Goal: Information Seeking & Learning: Check status

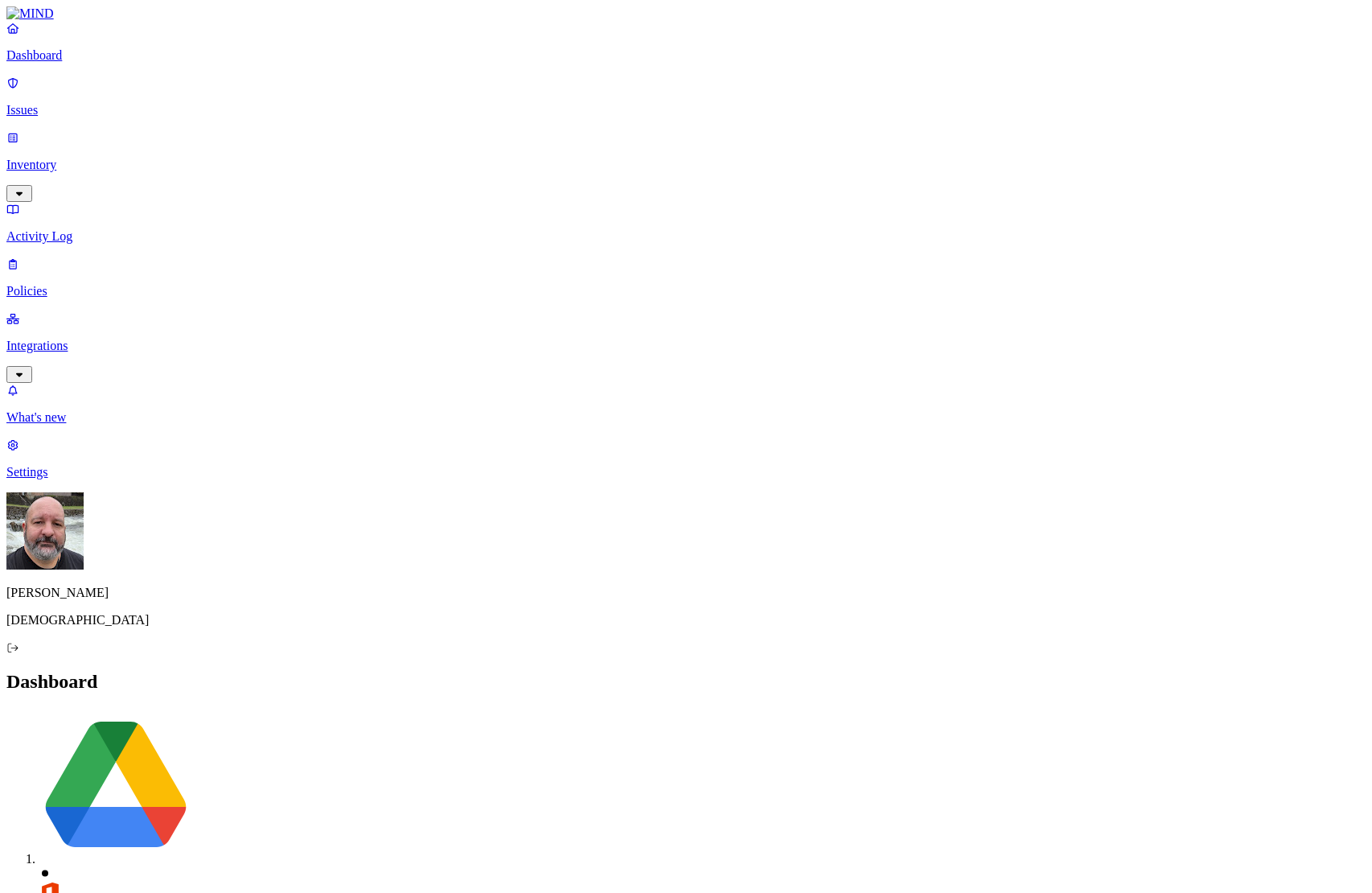
click at [99, 257] on link "Policies" at bounding box center [686, 278] width 1359 height 42
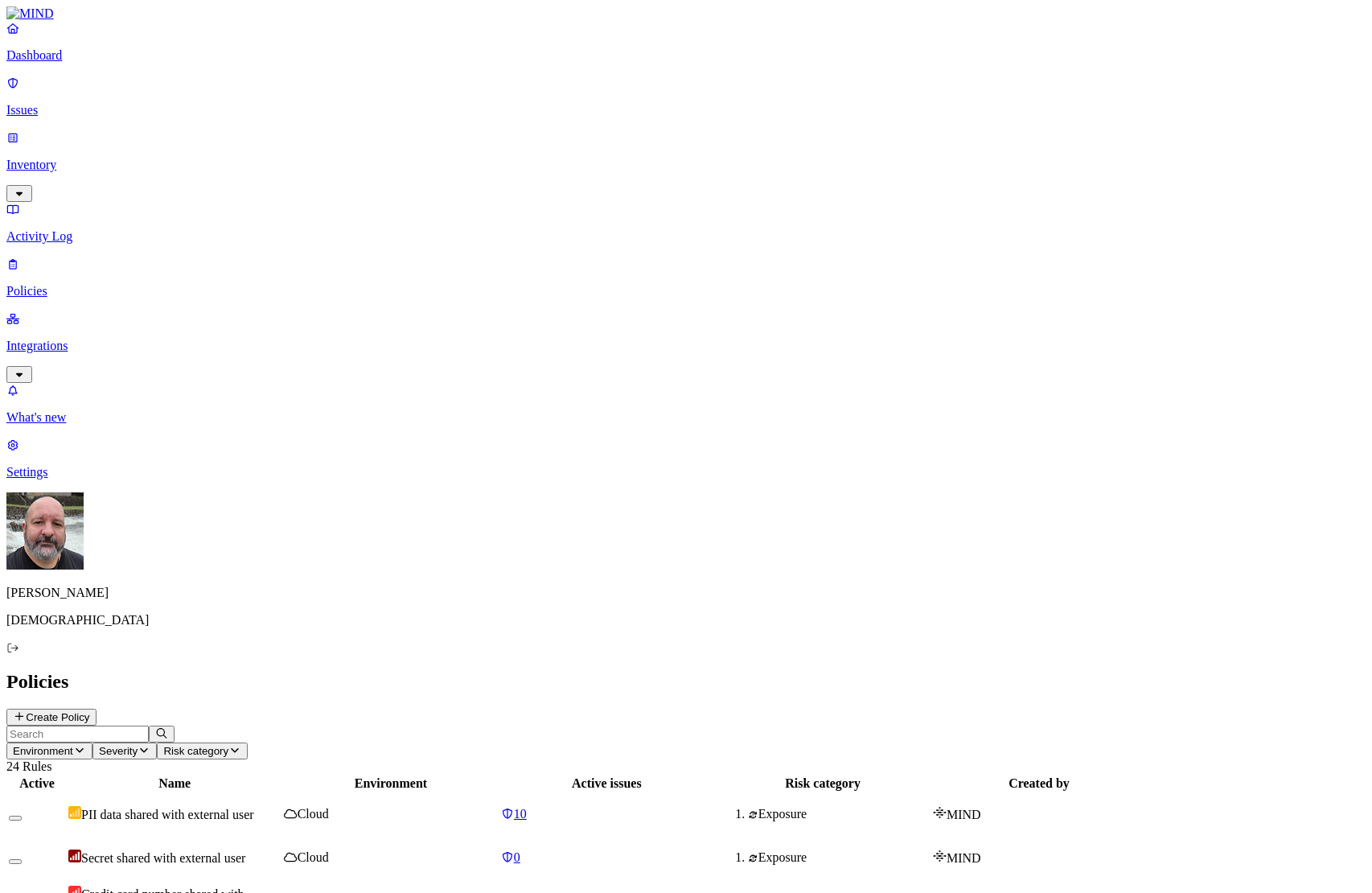
click at [63, 338] on p "Integrations" at bounding box center [686, 345] width 1359 height 14
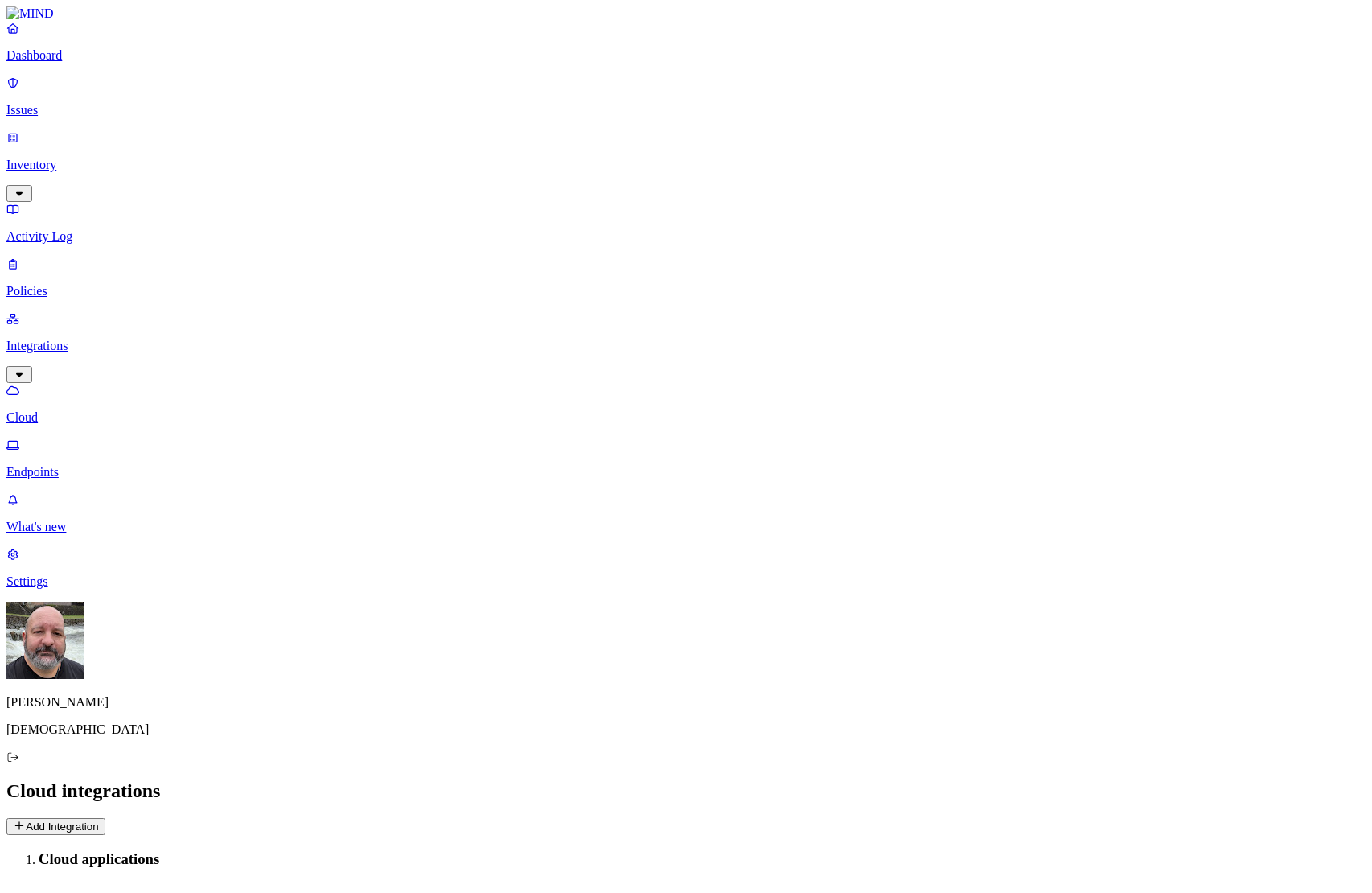
click at [77, 465] on p "Endpoints" at bounding box center [686, 471] width 1359 height 14
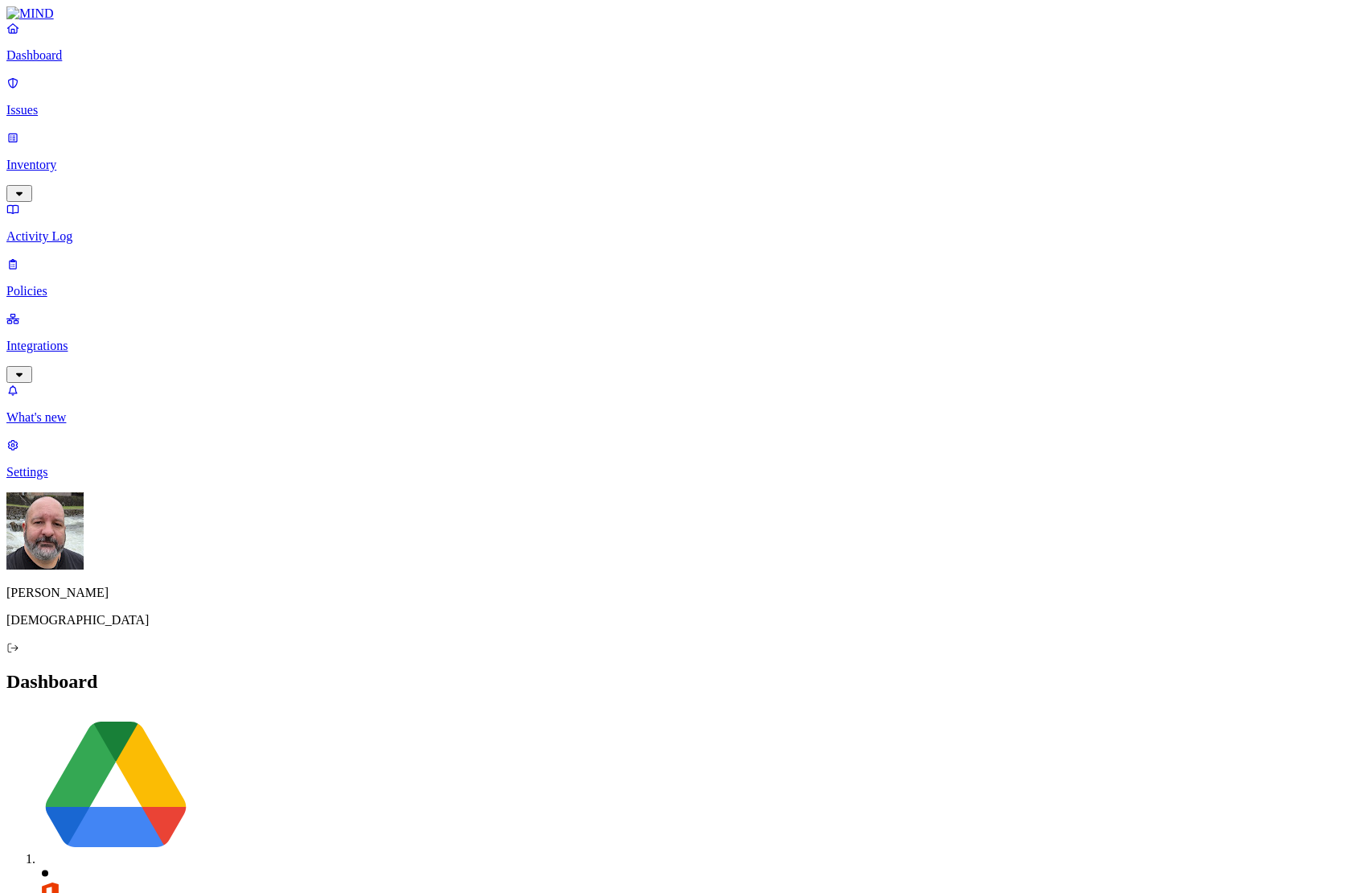
click at [108, 338] on p "Integrations" at bounding box center [686, 345] width 1359 height 14
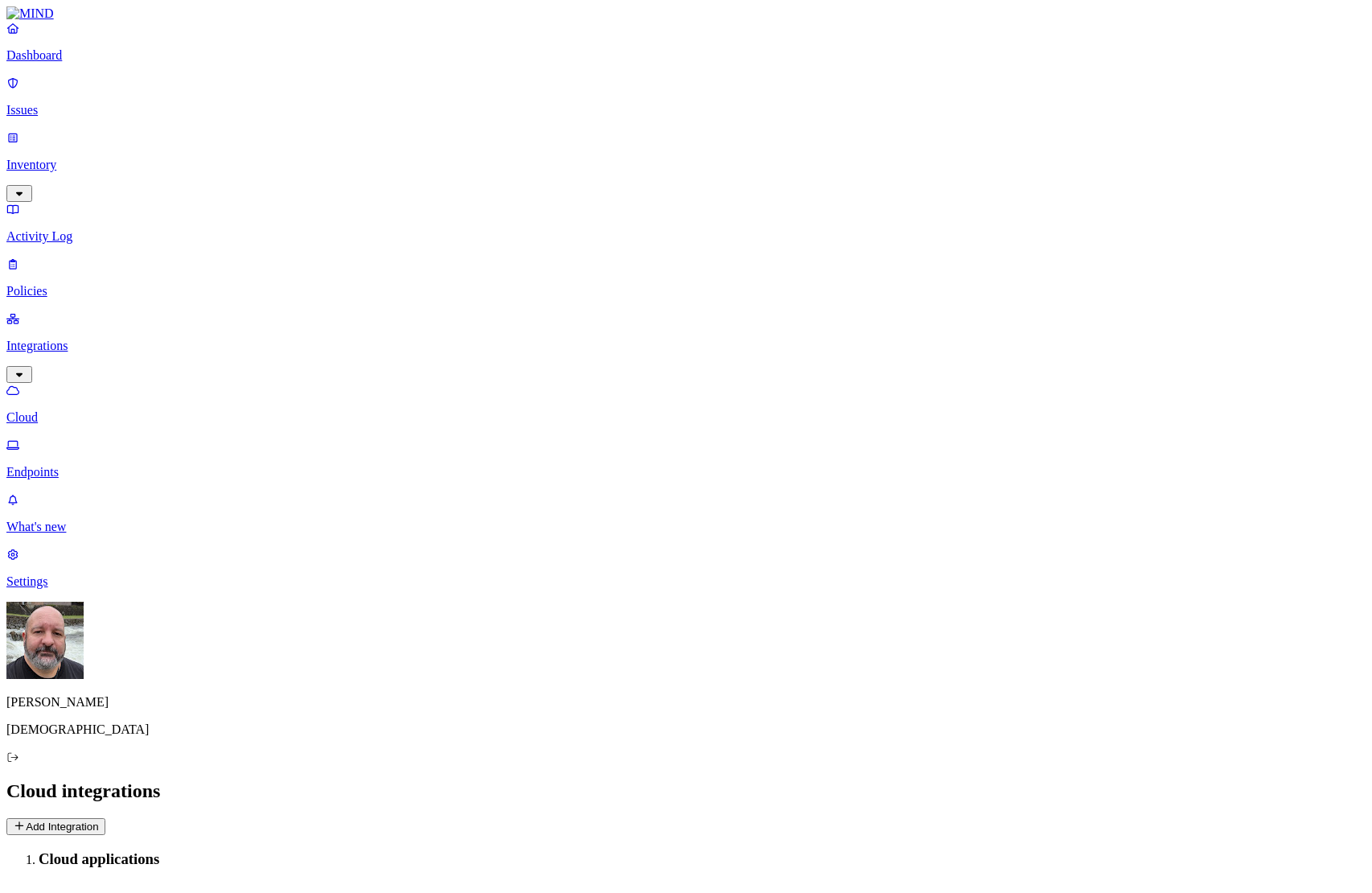
click at [99, 465] on p "Endpoints" at bounding box center [686, 471] width 1359 height 14
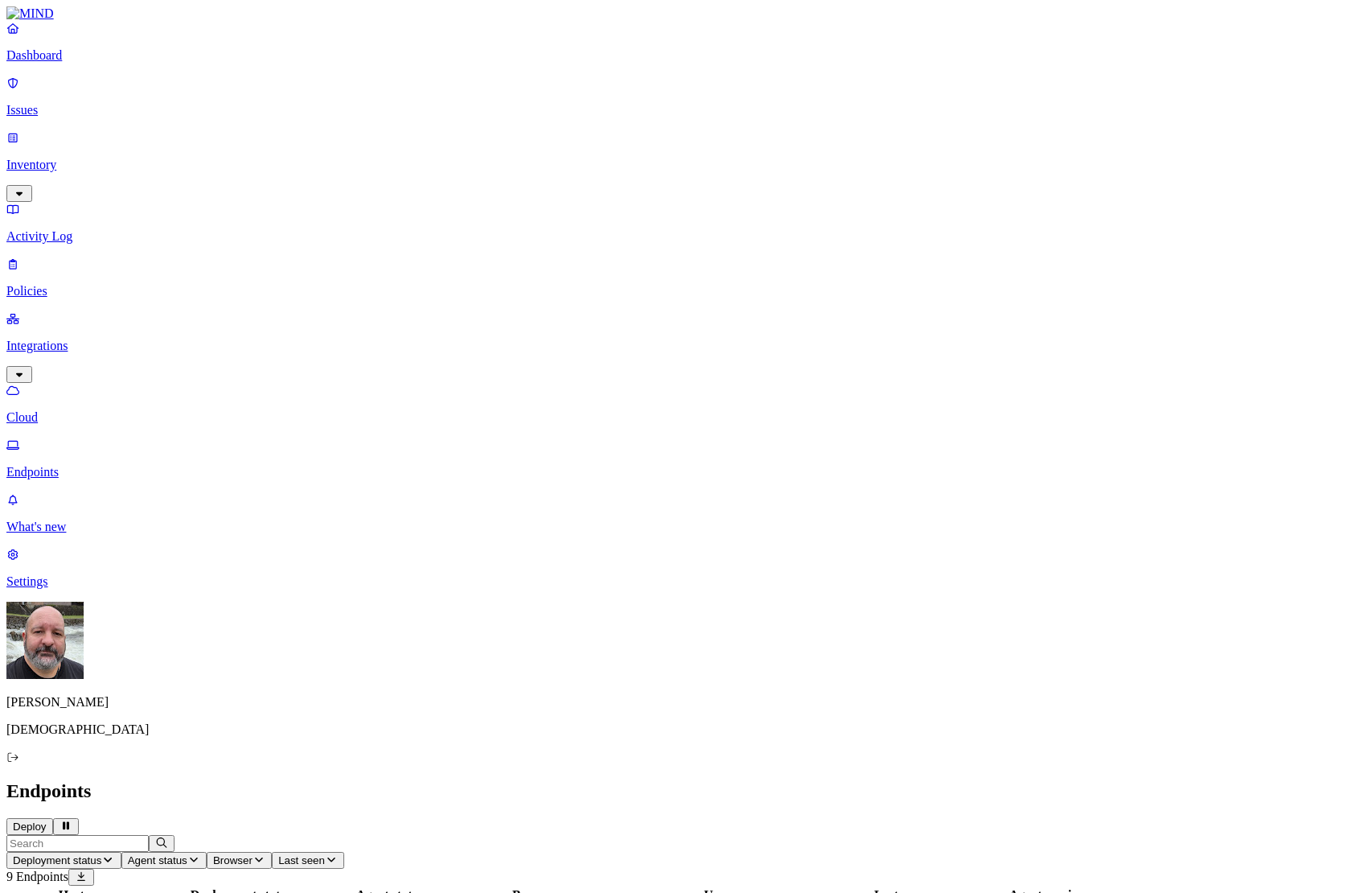
click at [61, 284] on p "Policies" at bounding box center [686, 290] width 1359 height 14
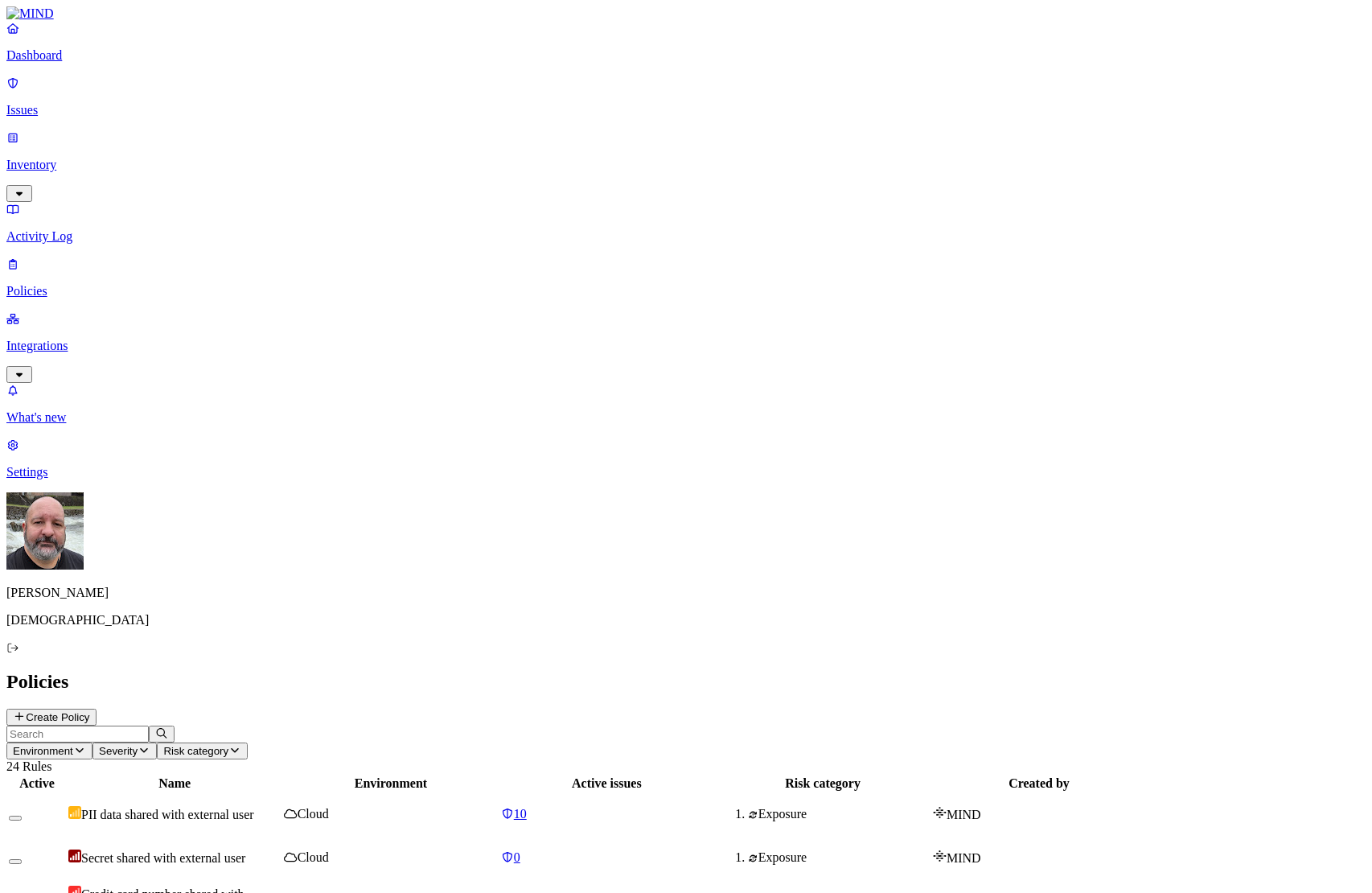
click at [56, 229] on p "Activity Log" at bounding box center [686, 236] width 1359 height 14
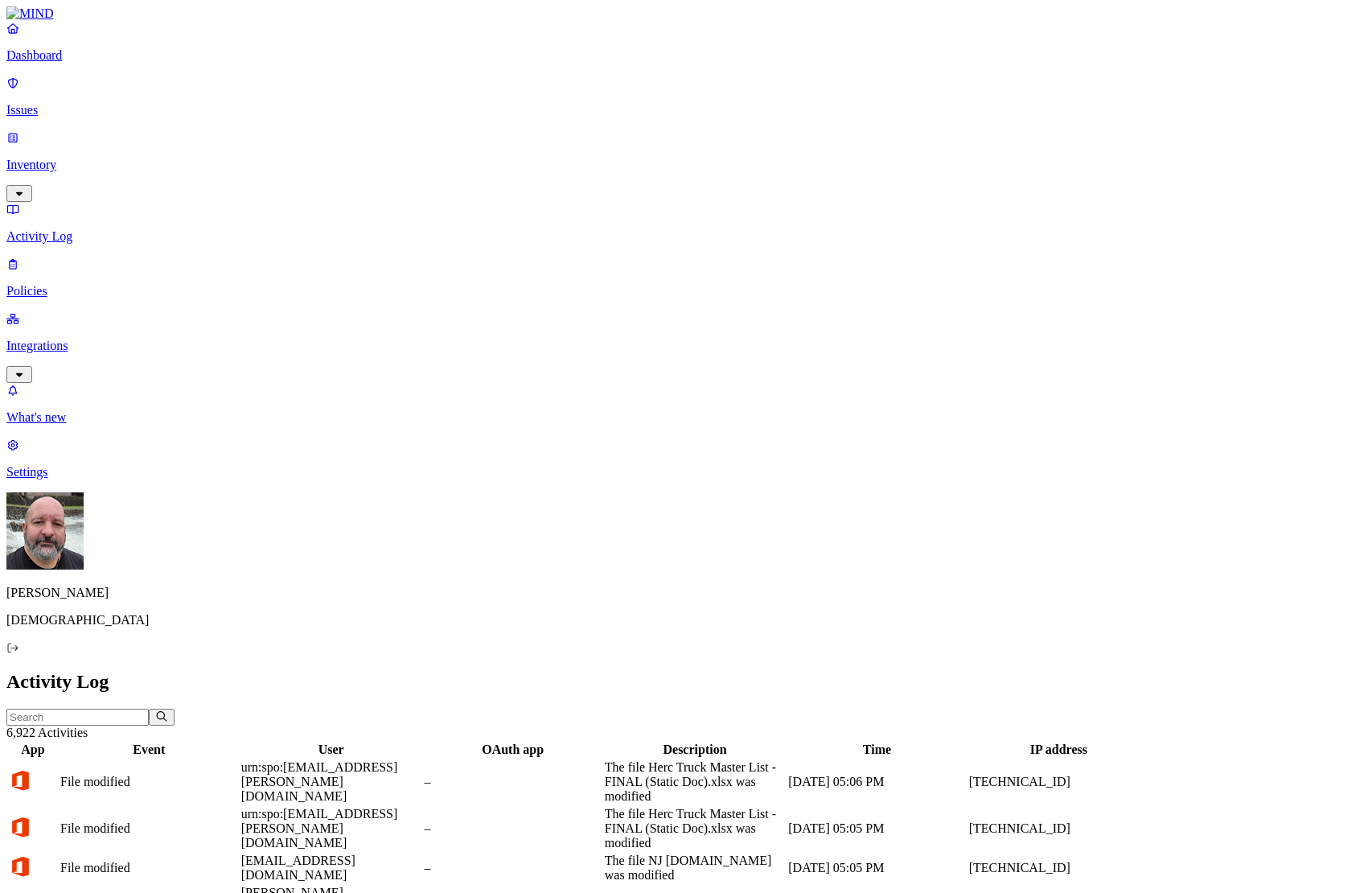
click at [149, 709] on input "text" at bounding box center [77, 717] width 142 height 17
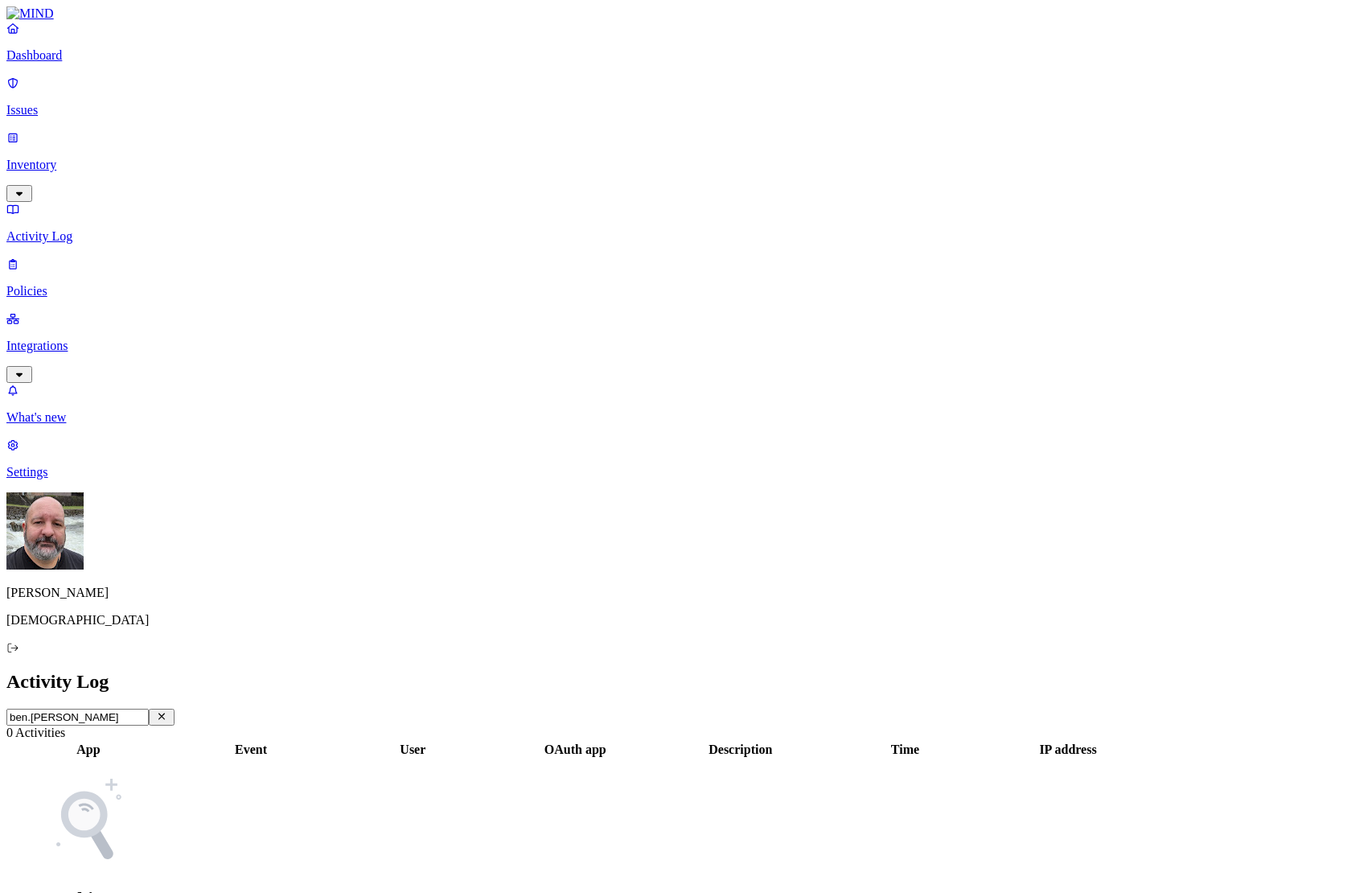
click at [149, 709] on input "ben.[PERSON_NAME]" at bounding box center [77, 717] width 142 height 17
type input "goodstein"
click at [111, 157] on p "Inventory" at bounding box center [686, 164] width 1359 height 14
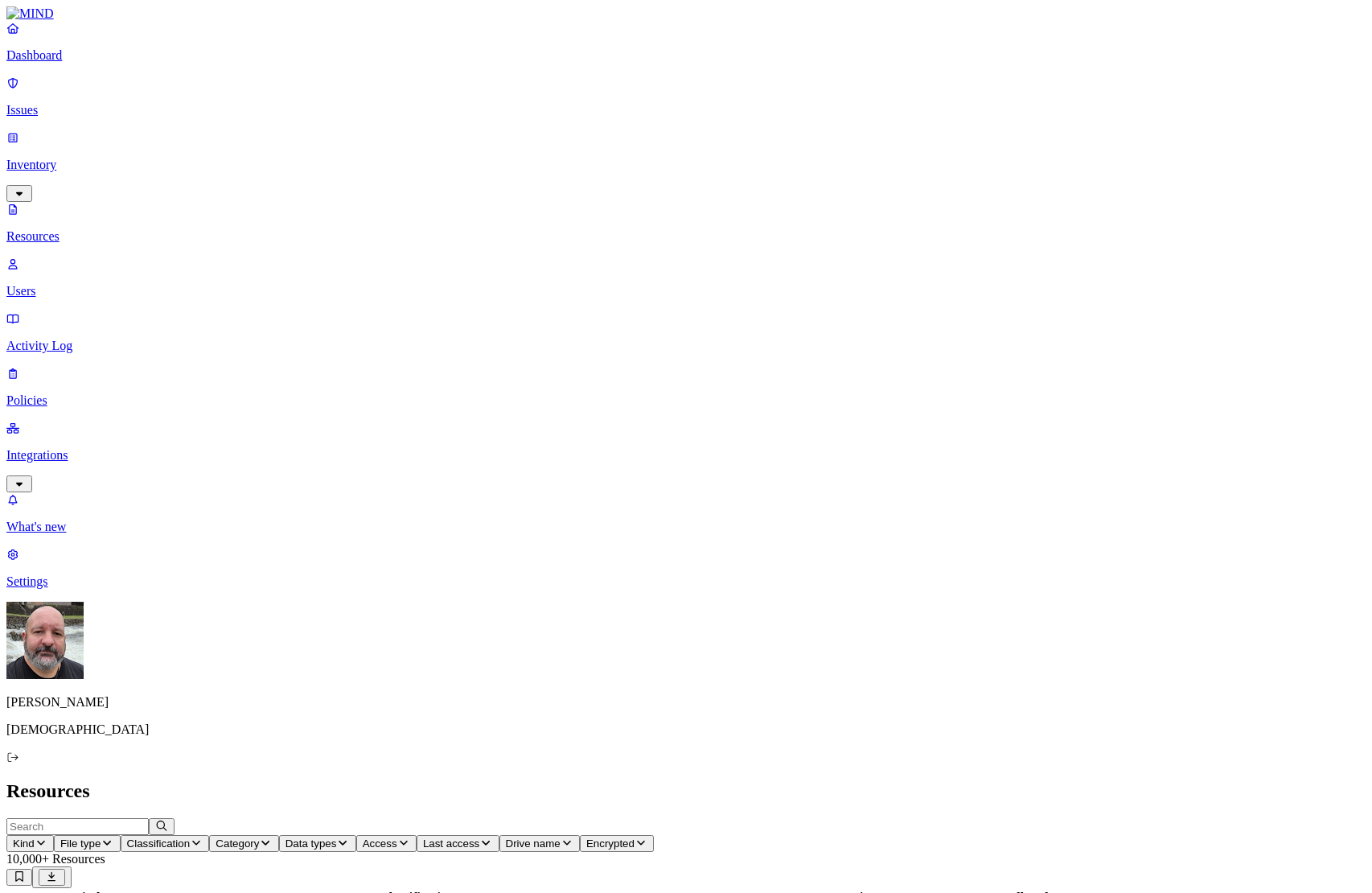
click at [149, 818] on input "text" at bounding box center [77, 827] width 142 height 17
click at [68, 105] on p "Issues" at bounding box center [686, 109] width 1359 height 14
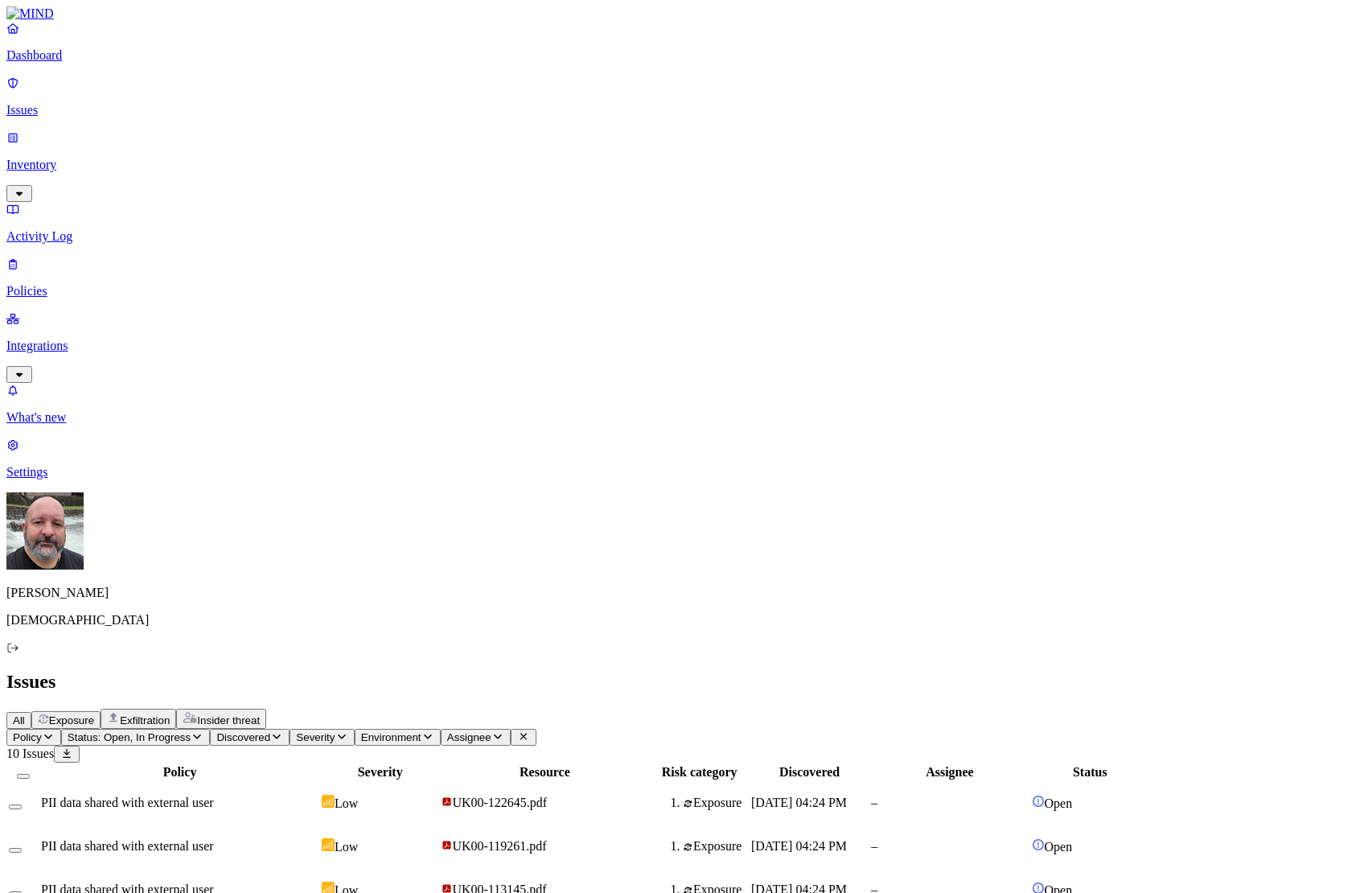
click at [318, 795] on div "PII data shared with external user" at bounding box center [180, 802] width 278 height 14
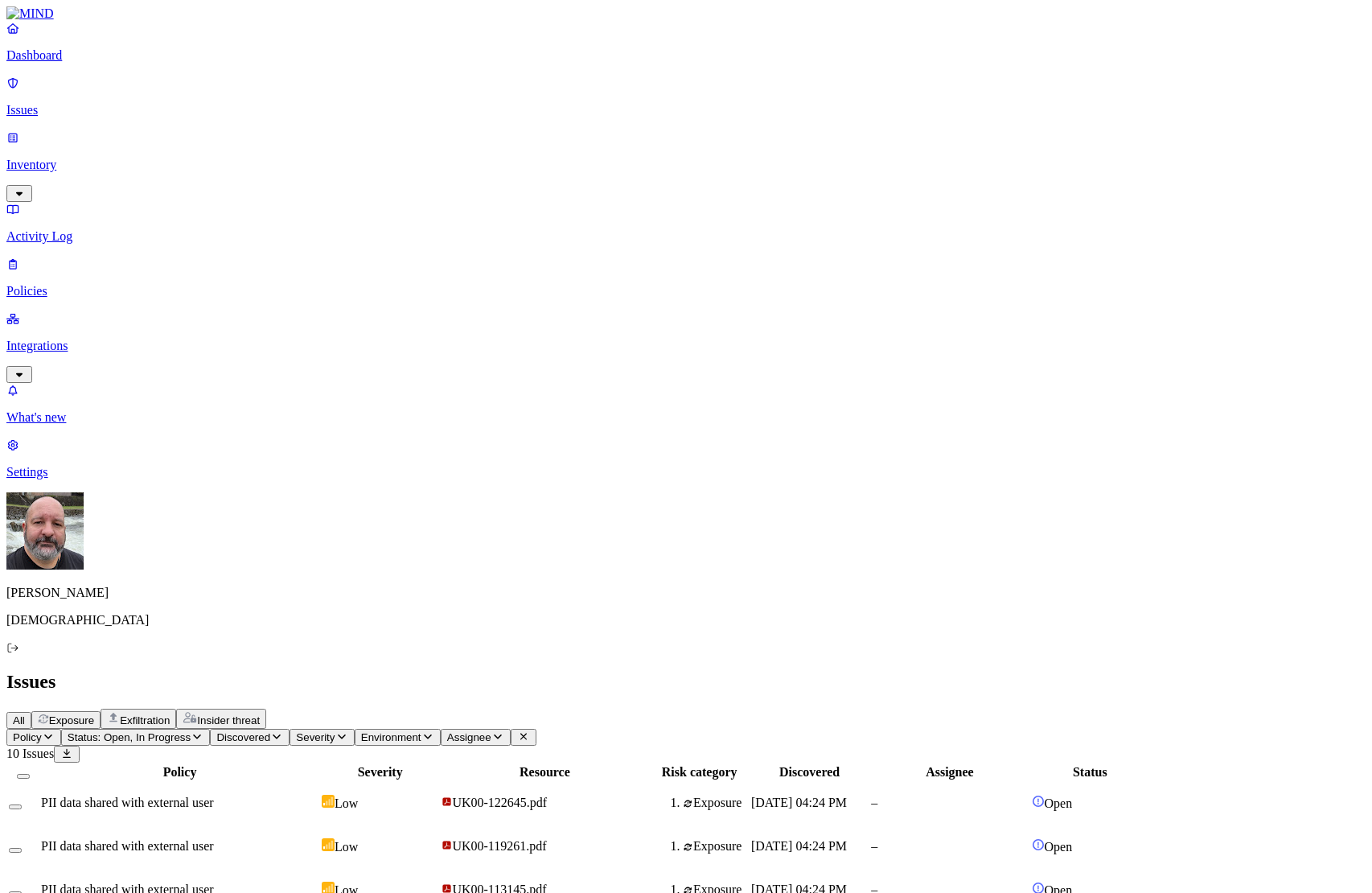
click at [104, 311] on link "Integrations" at bounding box center [686, 346] width 1359 height 69
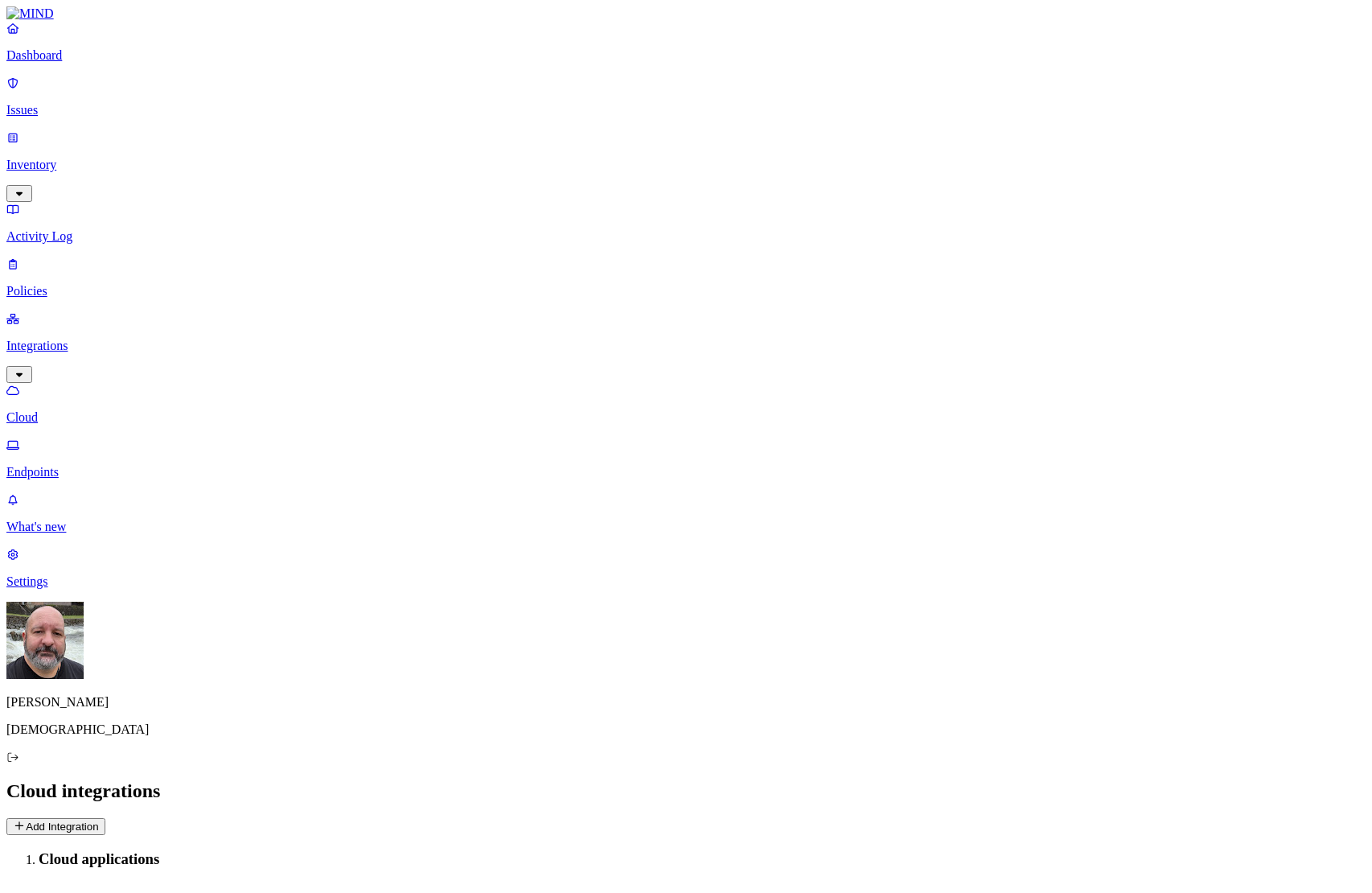
click at [114, 465] on p "Endpoints" at bounding box center [686, 471] width 1359 height 14
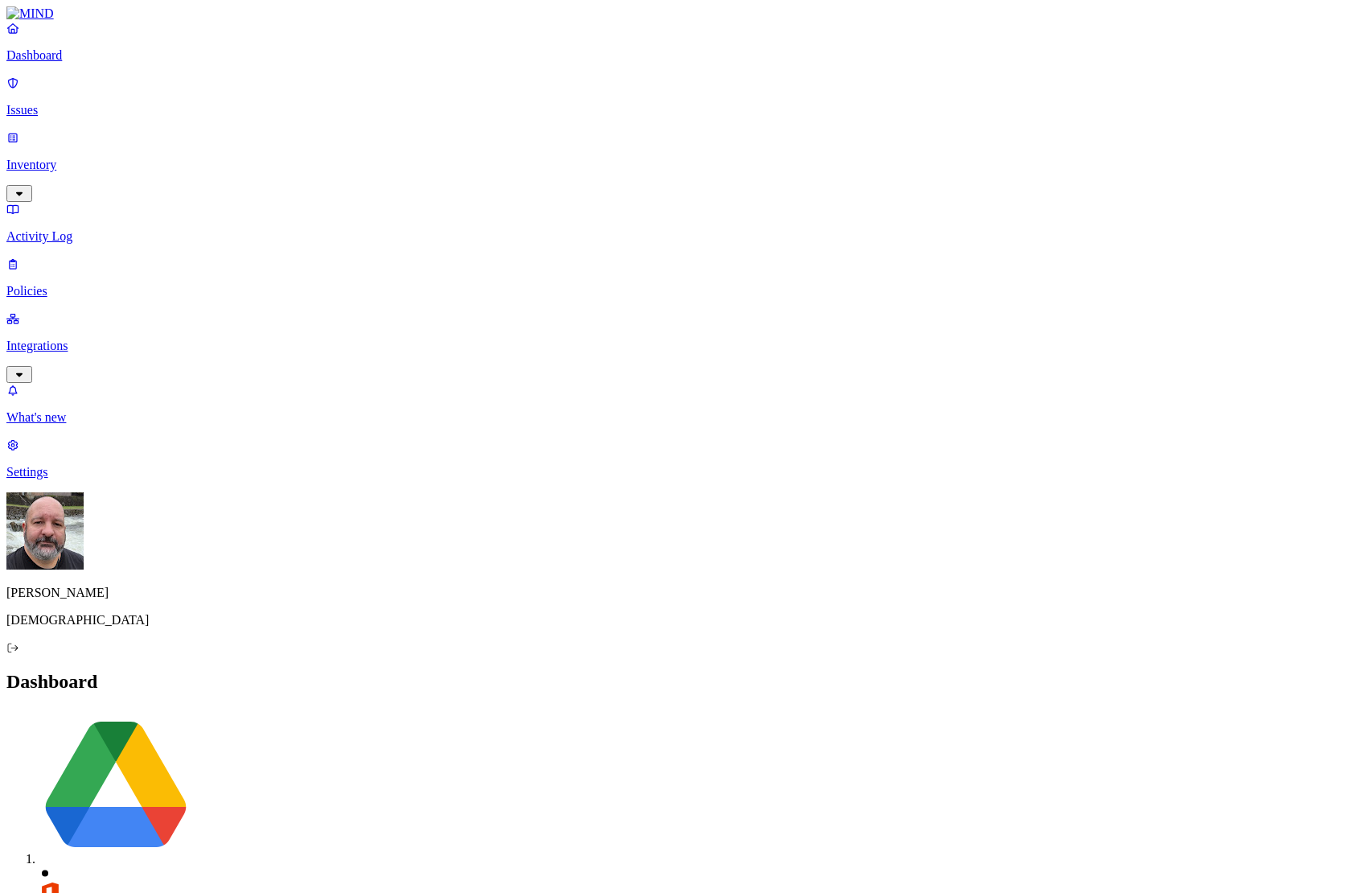
click at [63, 311] on link "Integrations" at bounding box center [686, 346] width 1359 height 69
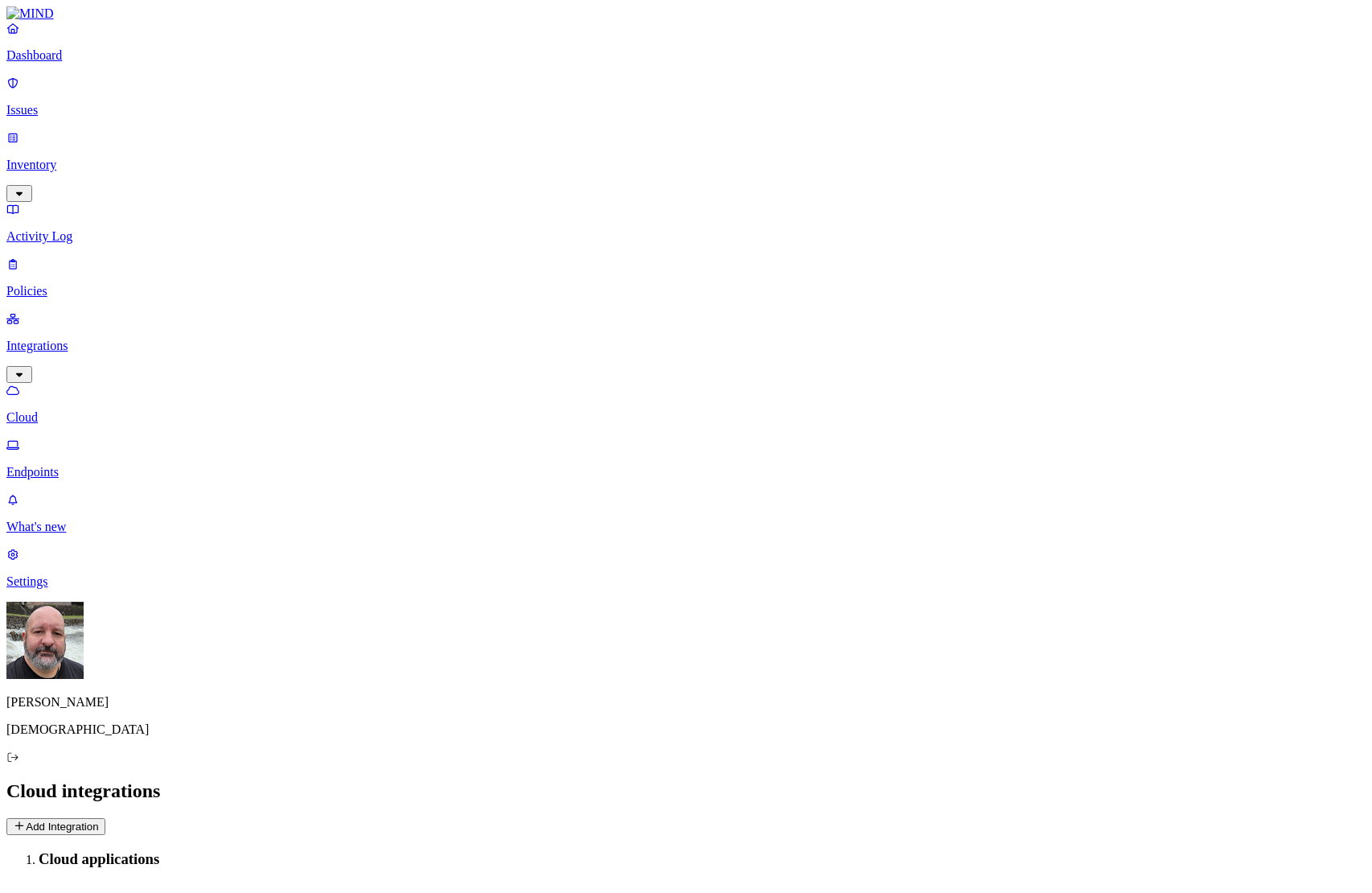
click at [89, 465] on p "Endpoints" at bounding box center [686, 471] width 1359 height 14
